Goal: Information Seeking & Learning: Learn about a topic

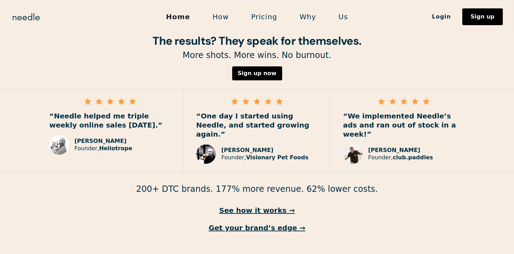
scroll to position [1027, 0]
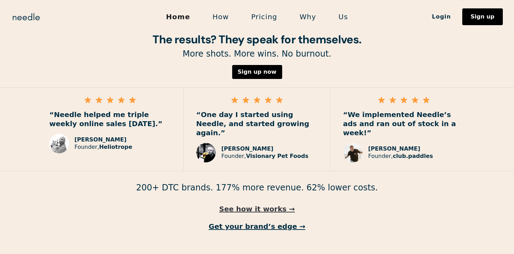
click at [262, 204] on link "See how it works →" at bounding box center [257, 208] width 514 height 9
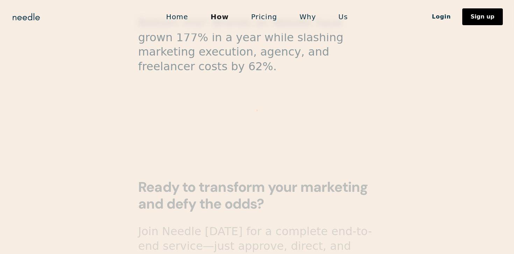
scroll to position [1918, 0]
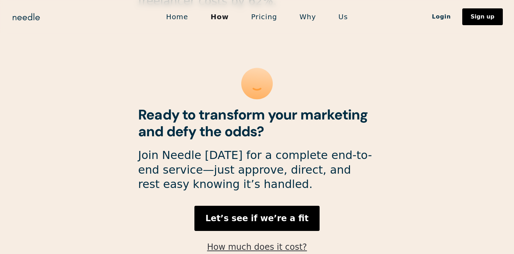
click at [272, 242] on link "How much does it cost?" at bounding box center [257, 247] width 100 height 10
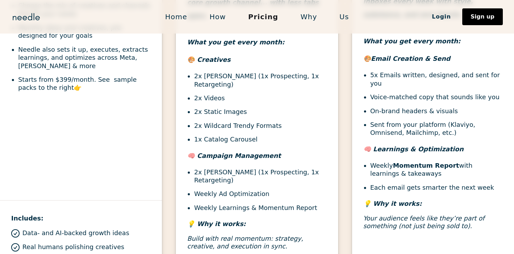
scroll to position [352, 0]
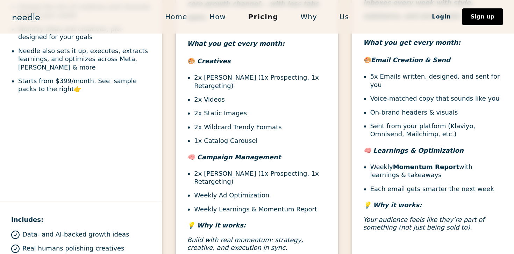
click at [272, 169] on li "2x Ad Campaigns (1x Prospecting, 1x Retargeting)" at bounding box center [260, 177] width 132 height 16
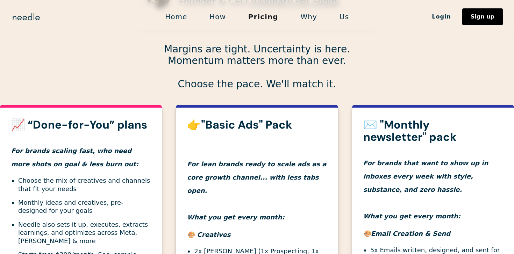
scroll to position [0, 0]
